Goal: Information Seeking & Learning: Learn about a topic

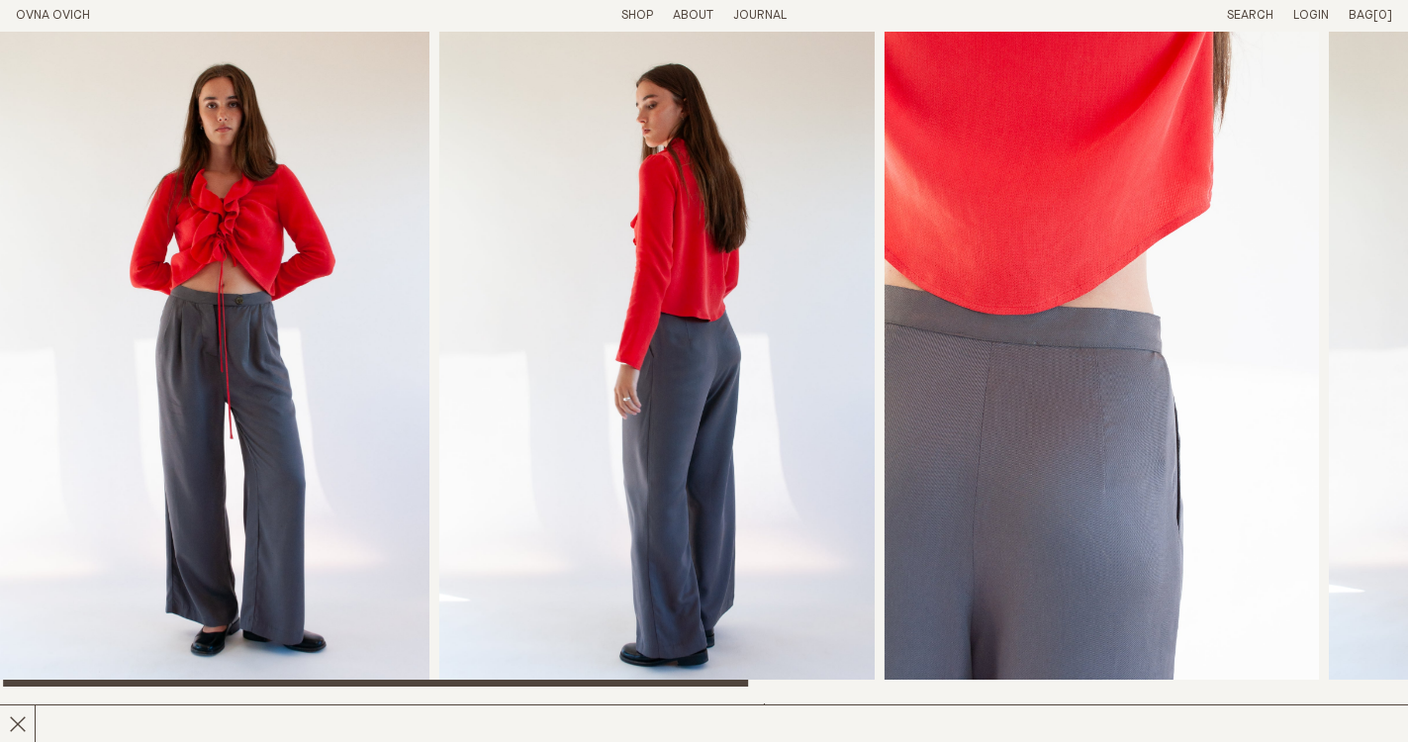
click at [61, 24] on header "OVNA OVICH Menu T: $0.00 Shop About Story Materials Practices Journal Search Lo…" at bounding box center [704, 16] width 1408 height 32
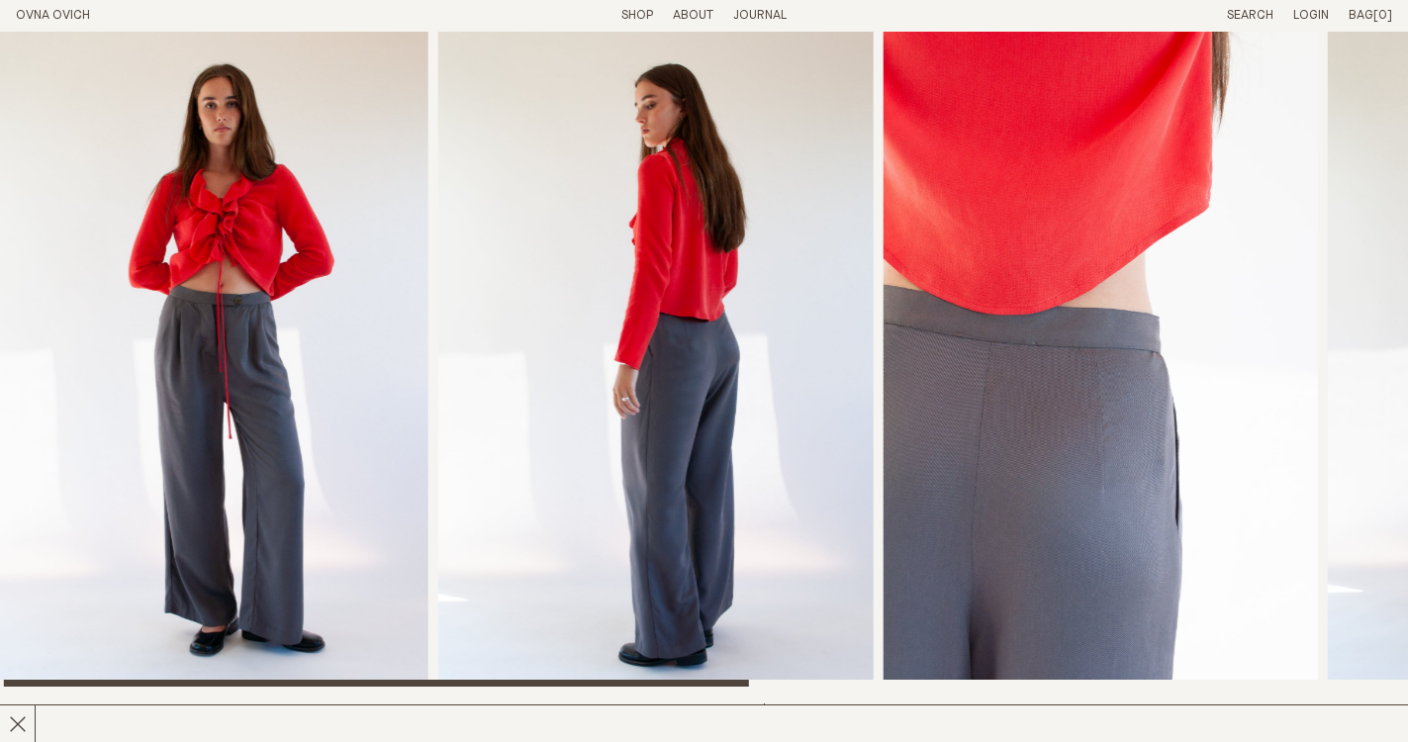
click at [1164, 477] on img "3 / 6" at bounding box center [1100, 359] width 435 height 655
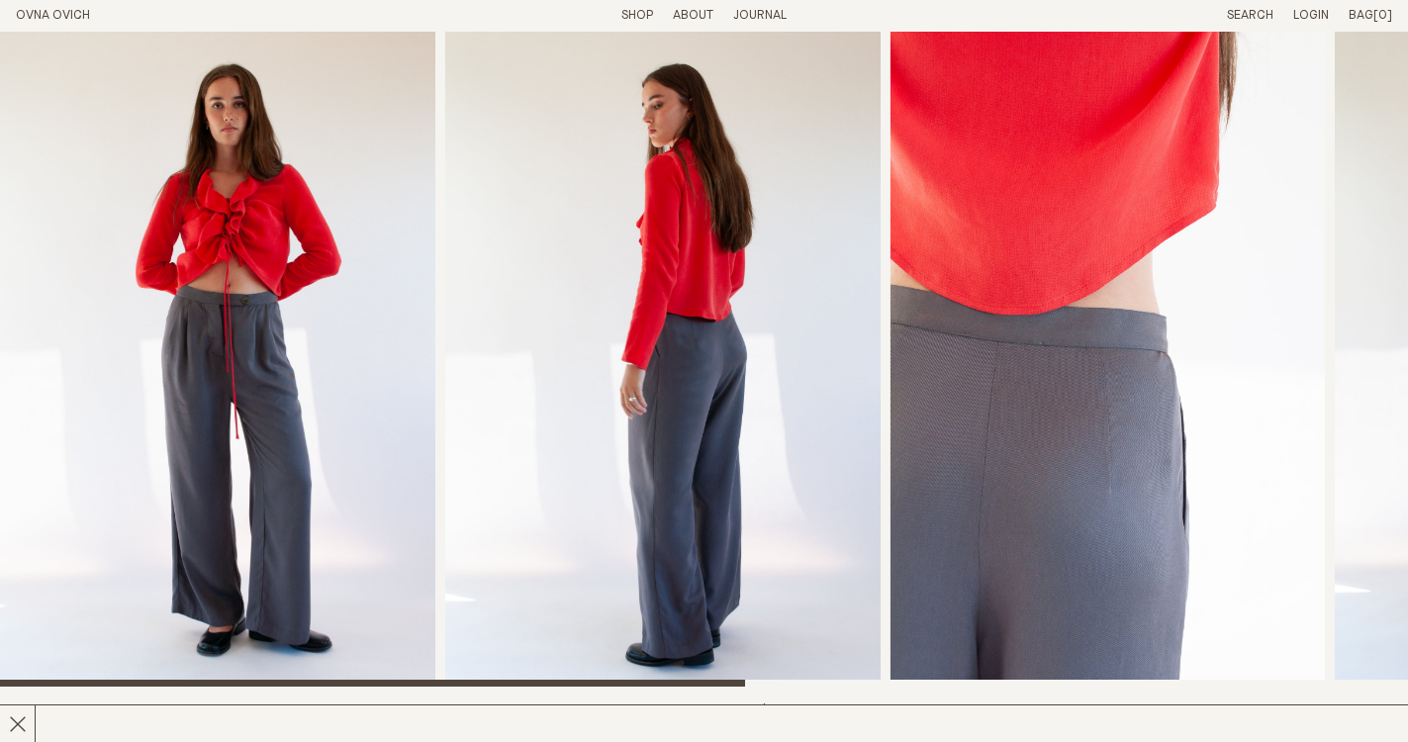
click at [81, 20] on link "OVNA OVICH" at bounding box center [53, 15] width 74 height 13
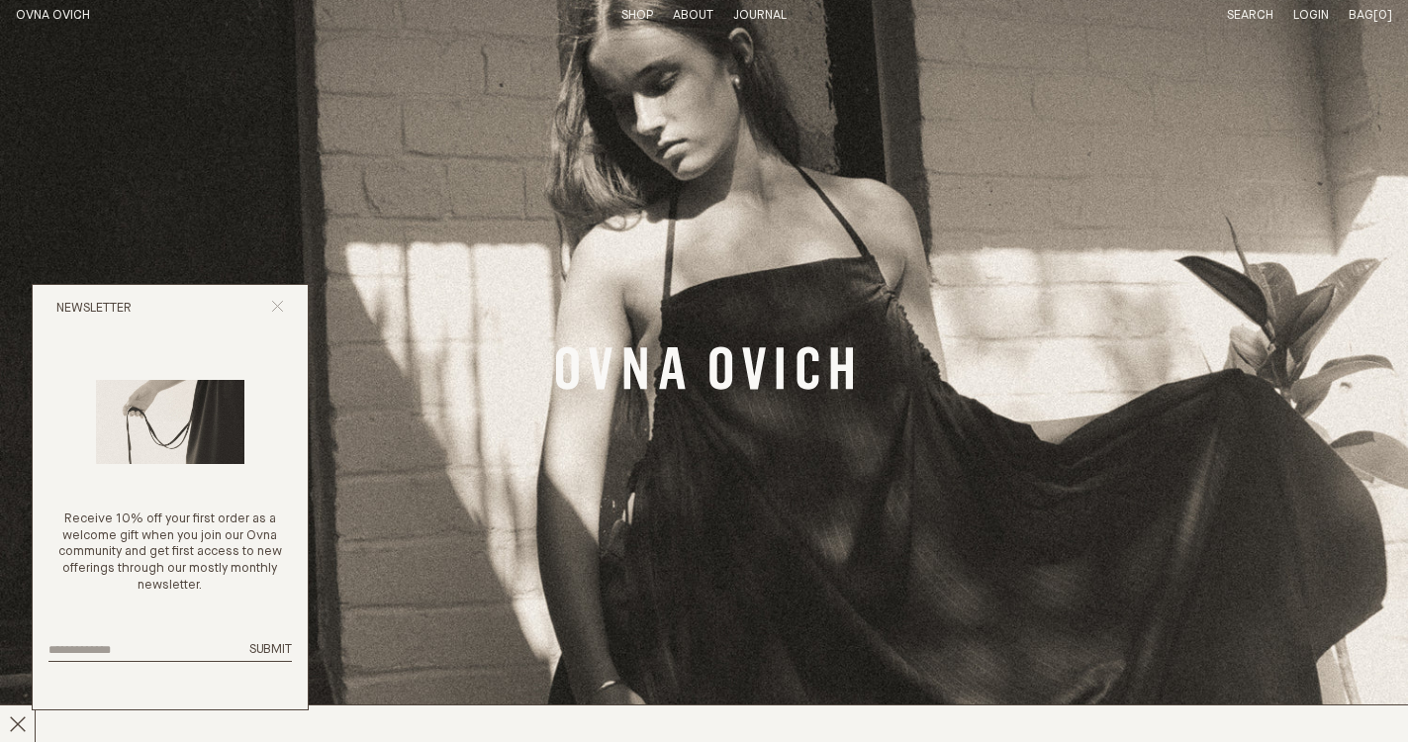
click at [279, 313] on icon "Close popup" at bounding box center [277, 306] width 13 height 13
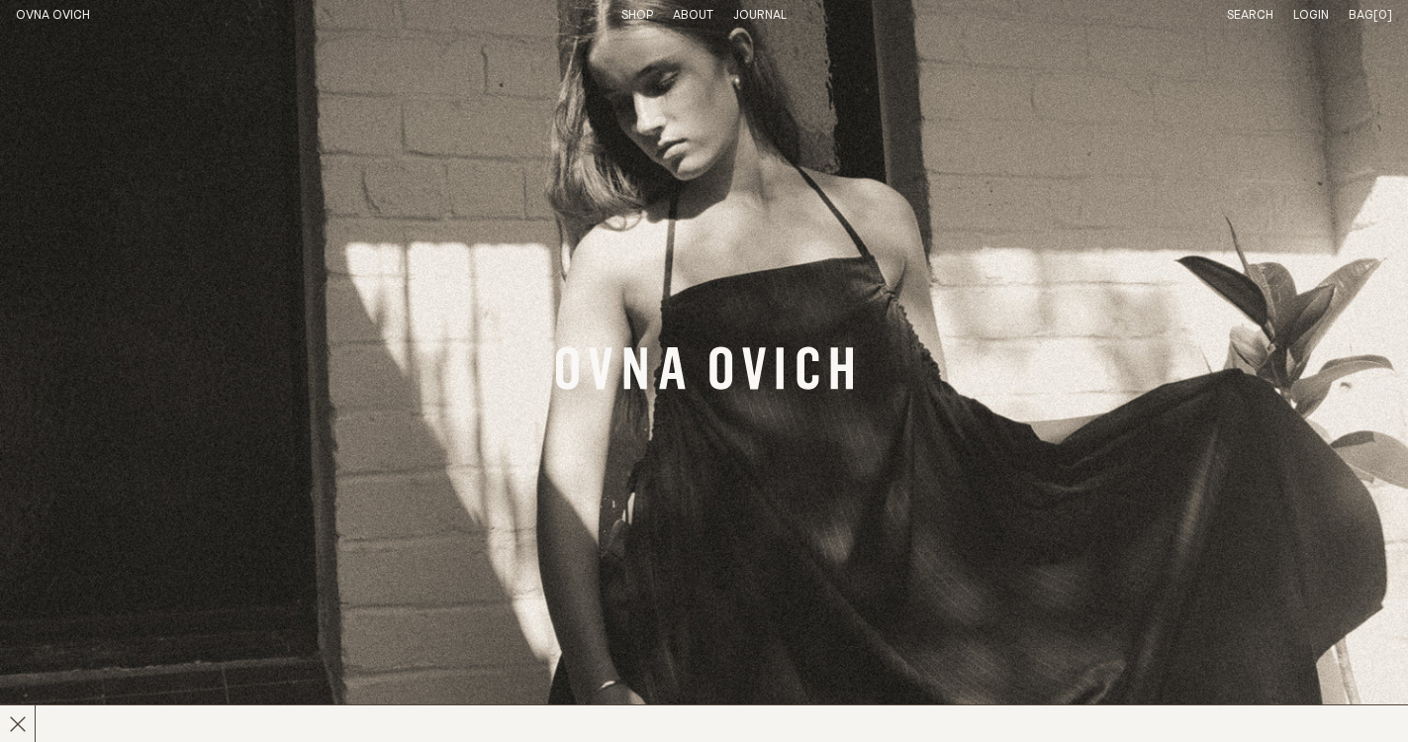
click at [638, 18] on link "Shop" at bounding box center [637, 15] width 32 height 13
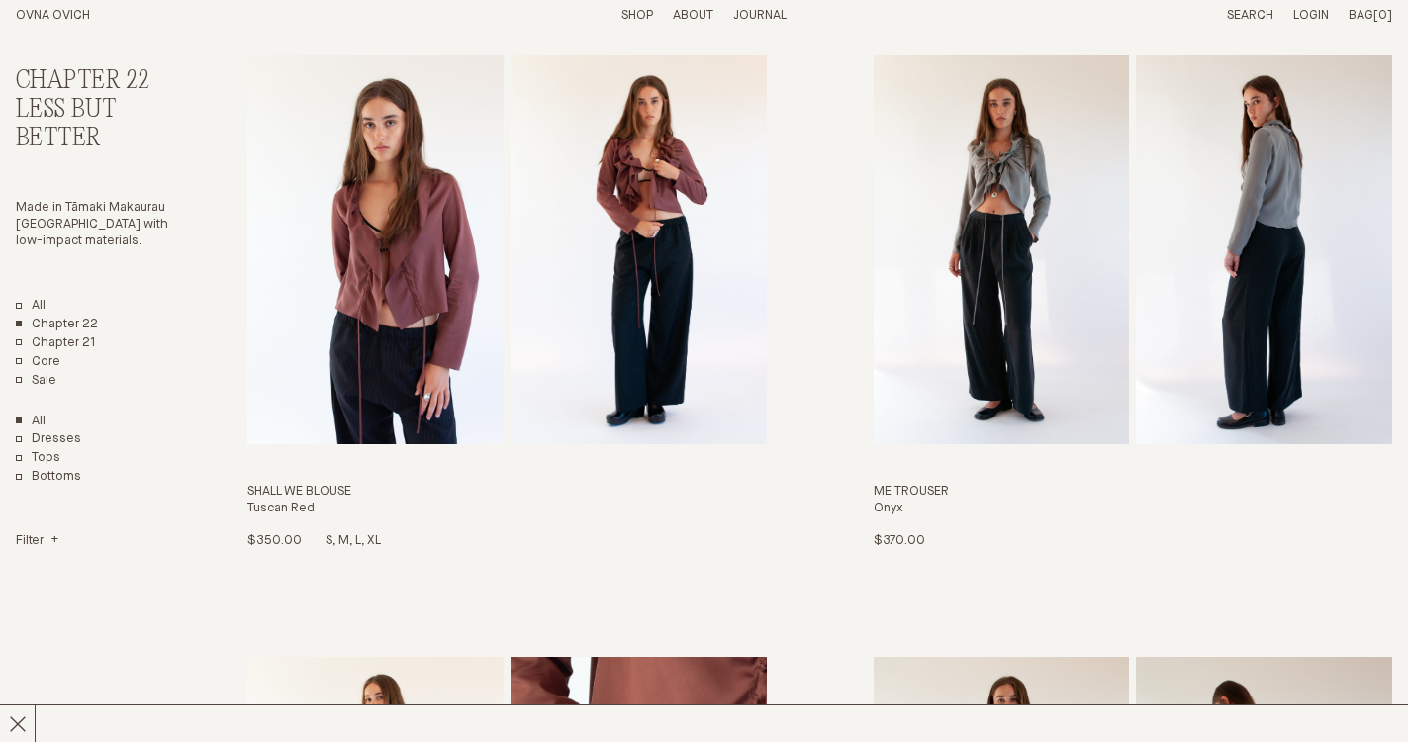
scroll to position [3179, 0]
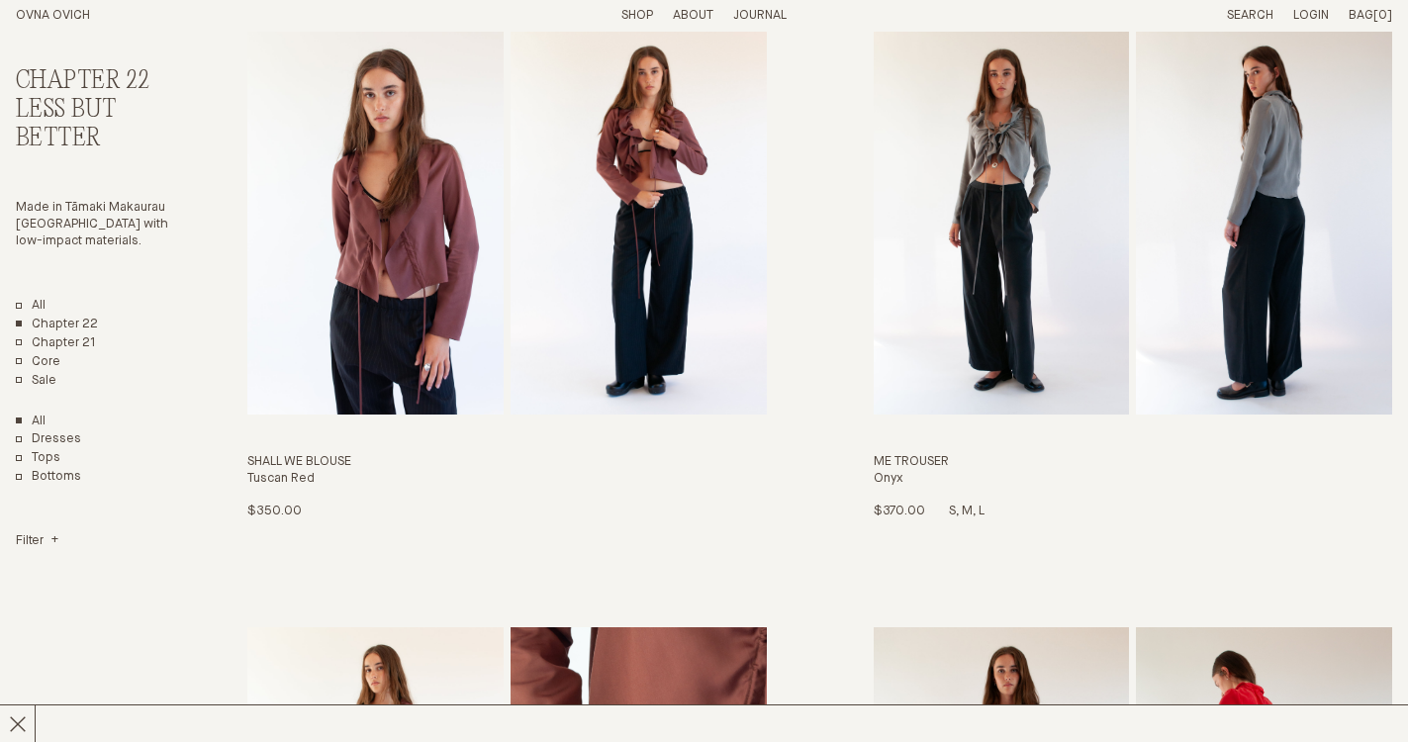
click at [895, 454] on h3 "Me Trouser" at bounding box center [1133, 462] width 519 height 17
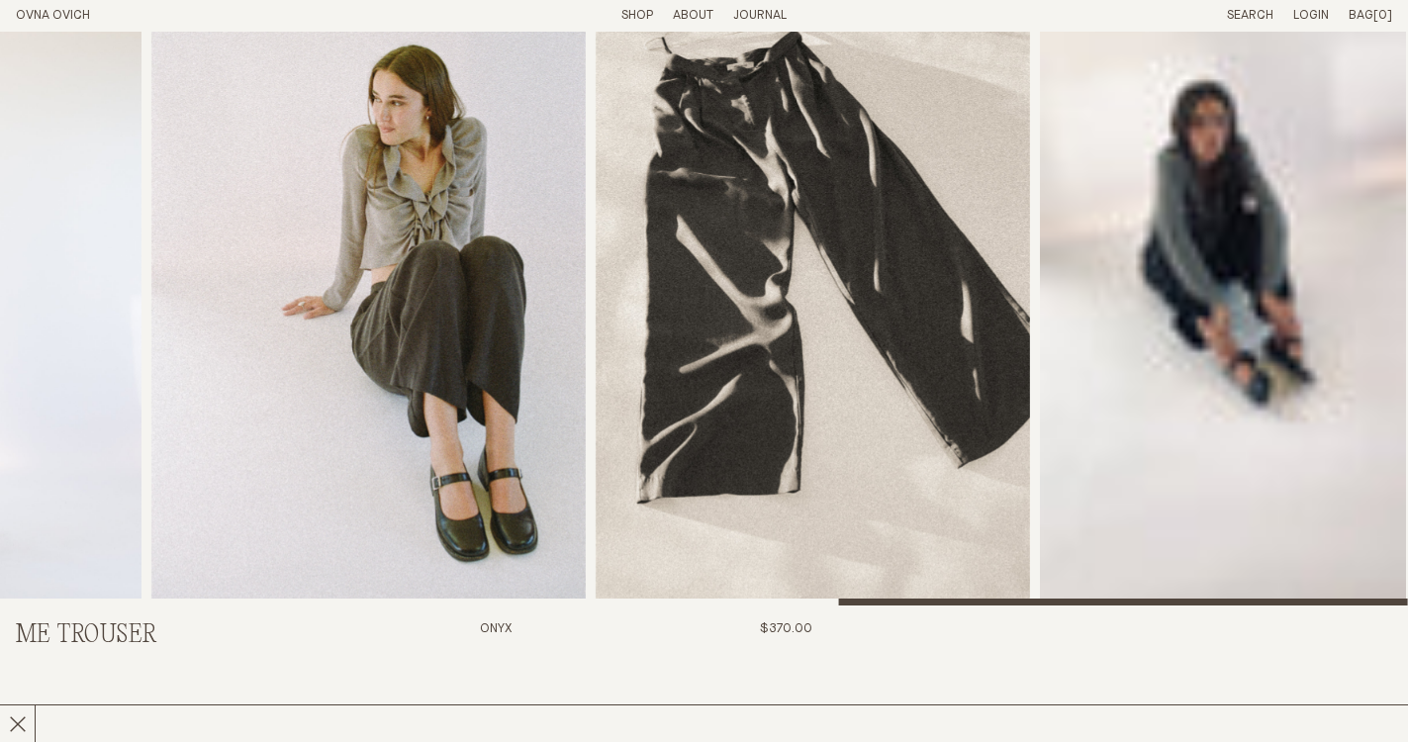
scroll to position [81, 0]
click at [1268, 289] on video "Me Trouser" at bounding box center [1223, 278] width 367 height 655
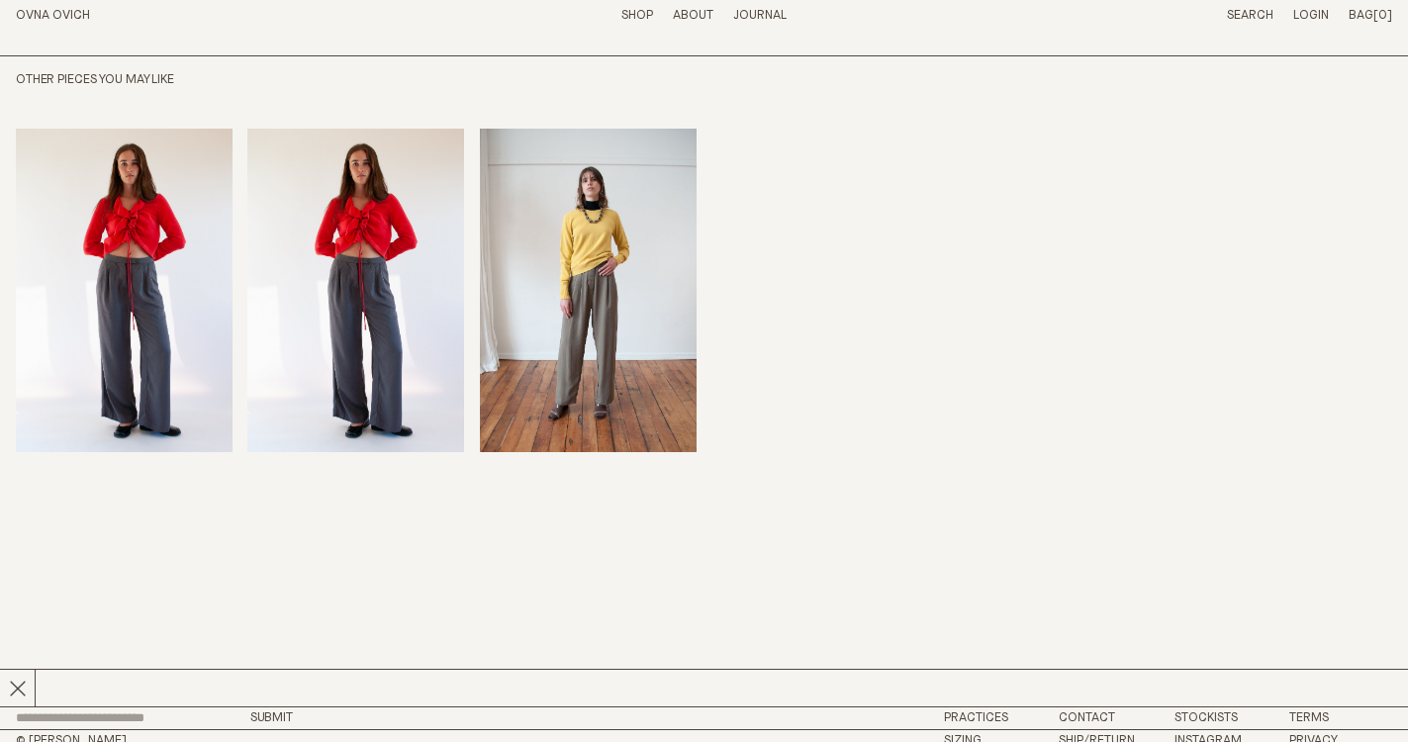
scroll to position [1819, 0]
click at [1078, 735] on link "Ship/Return" at bounding box center [1097, 741] width 76 height 13
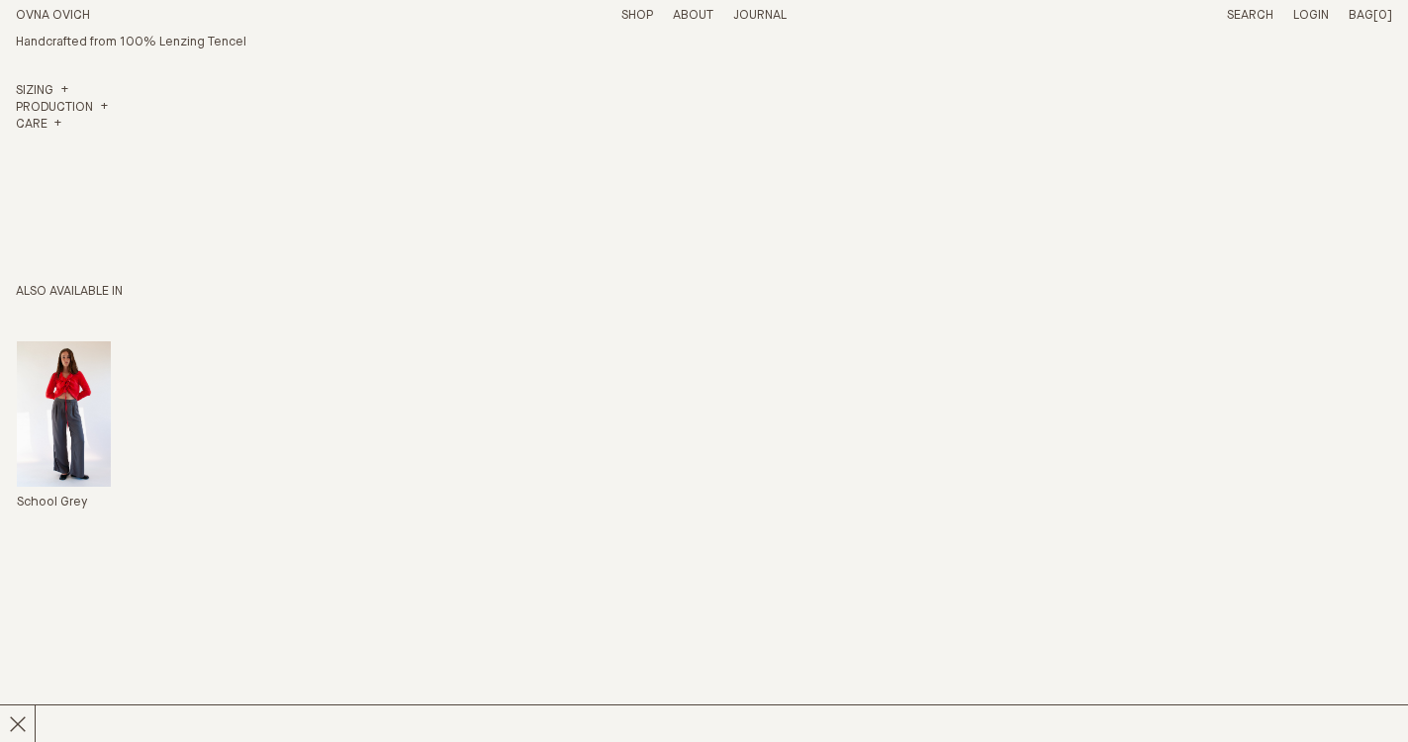
scroll to position [1262, 0]
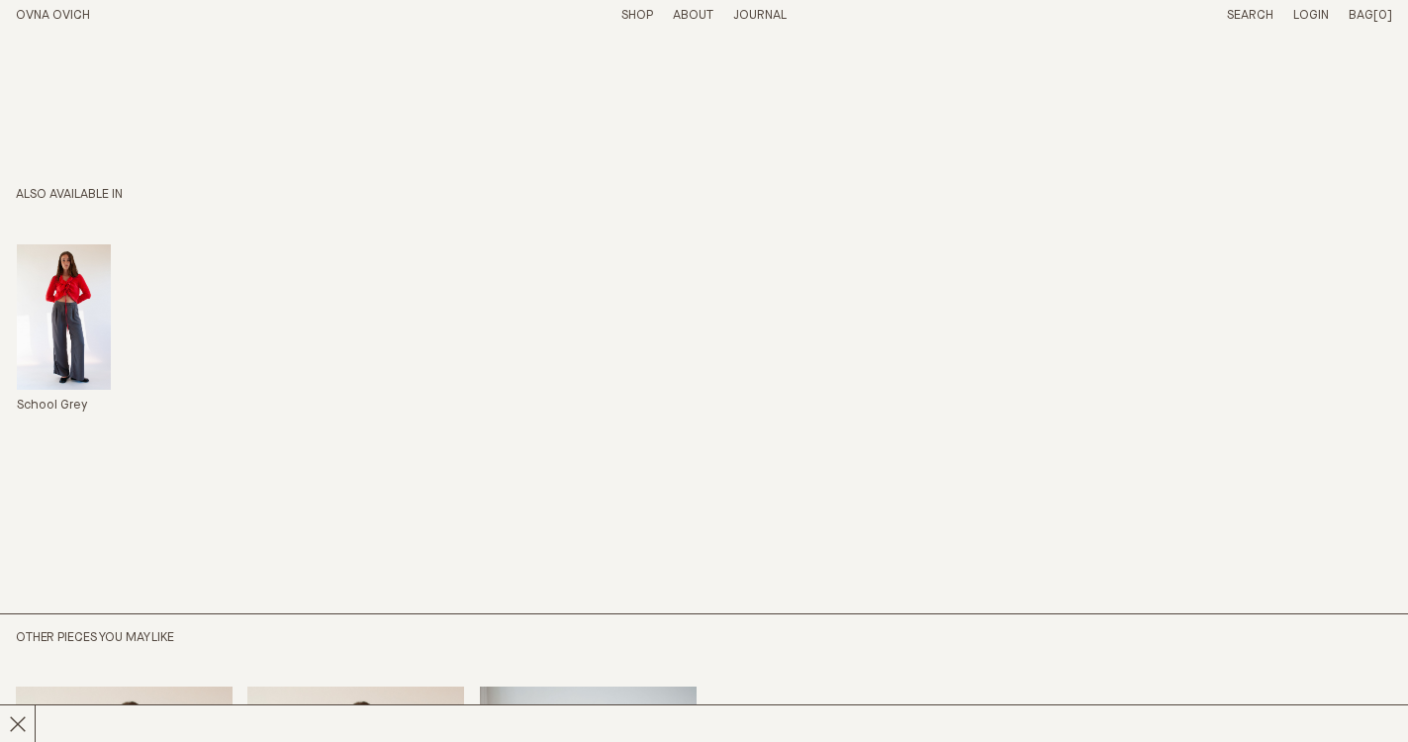
click at [63, 312] on img "Me Trouser" at bounding box center [64, 316] width 94 height 145
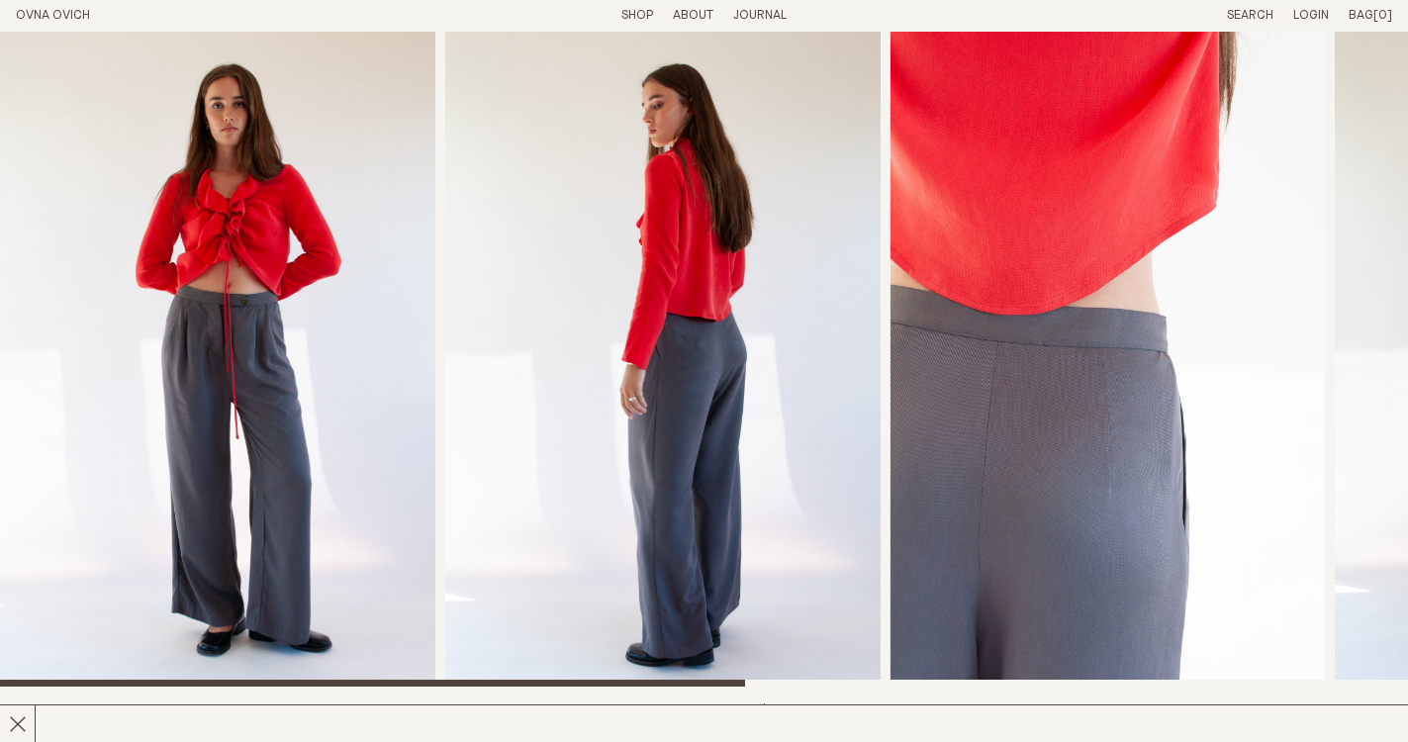
click at [294, 379] on img "1 / 6" at bounding box center [217, 359] width 435 height 655
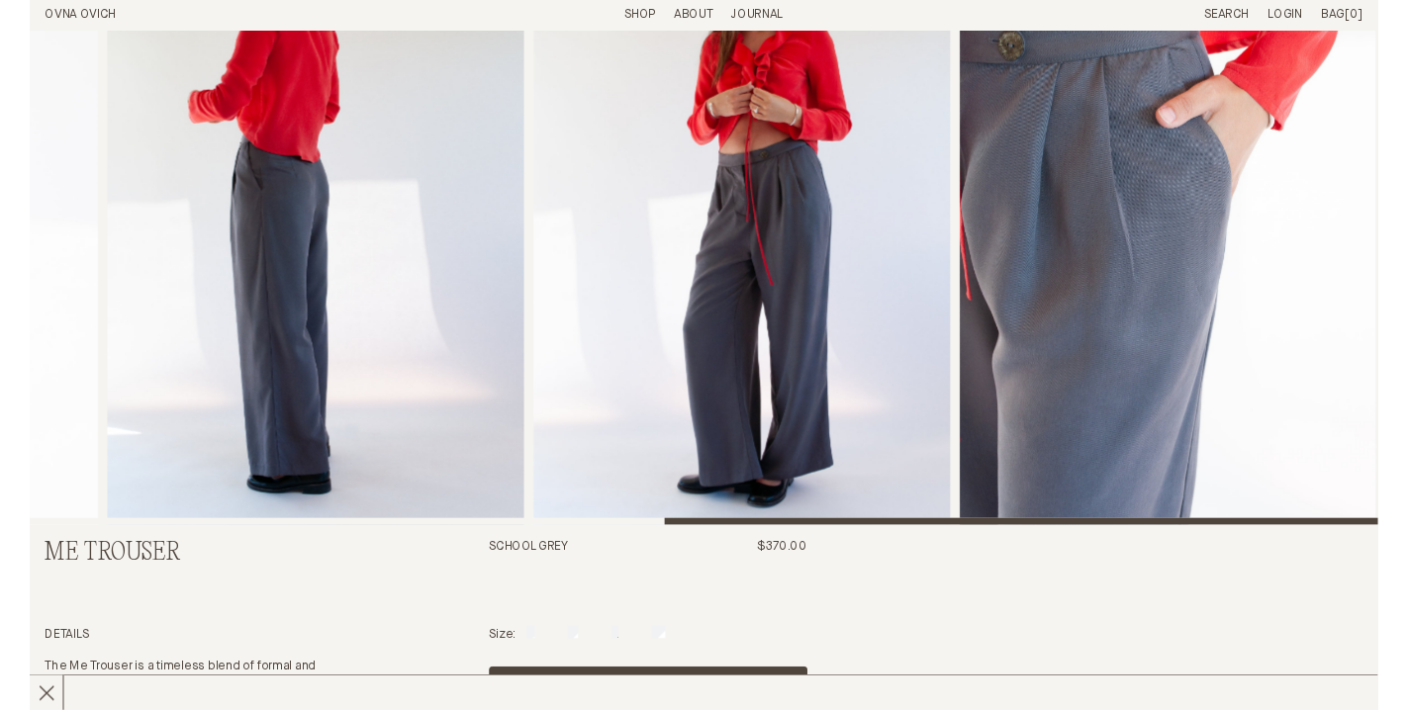
scroll to position [67, 0]
